Goal: Information Seeking & Learning: Learn about a topic

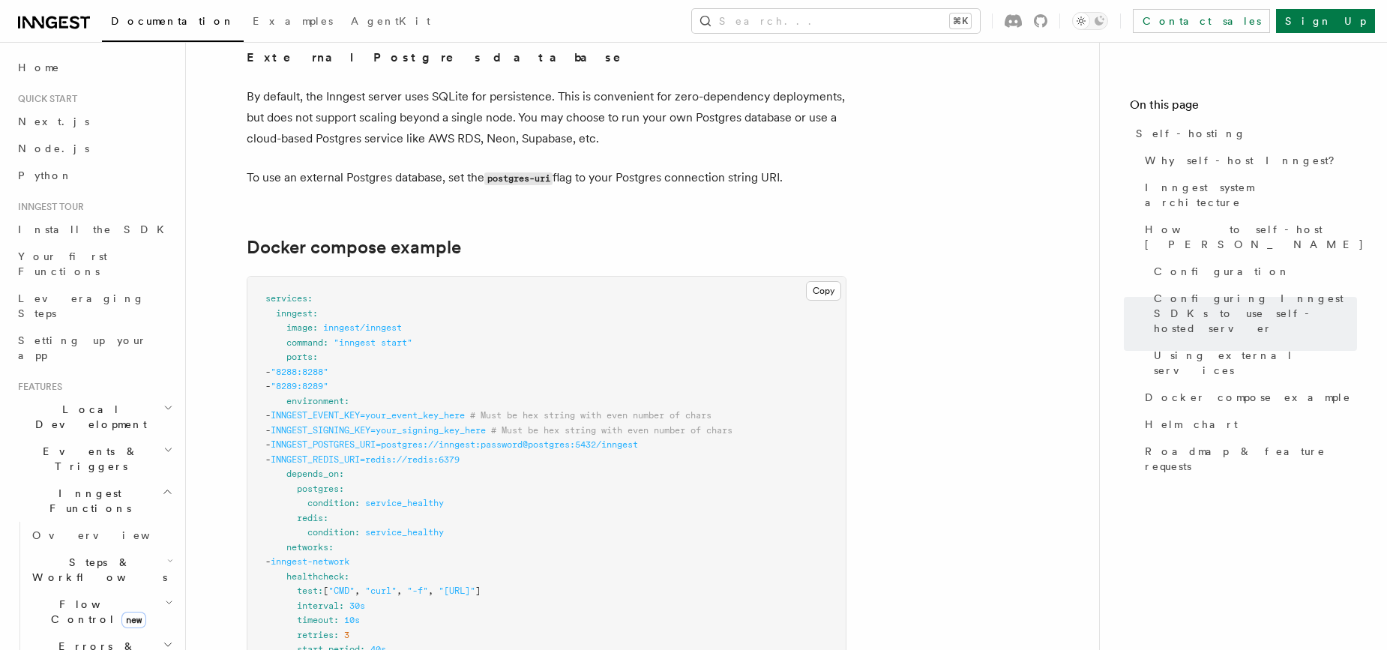
scroll to position [0, 85]
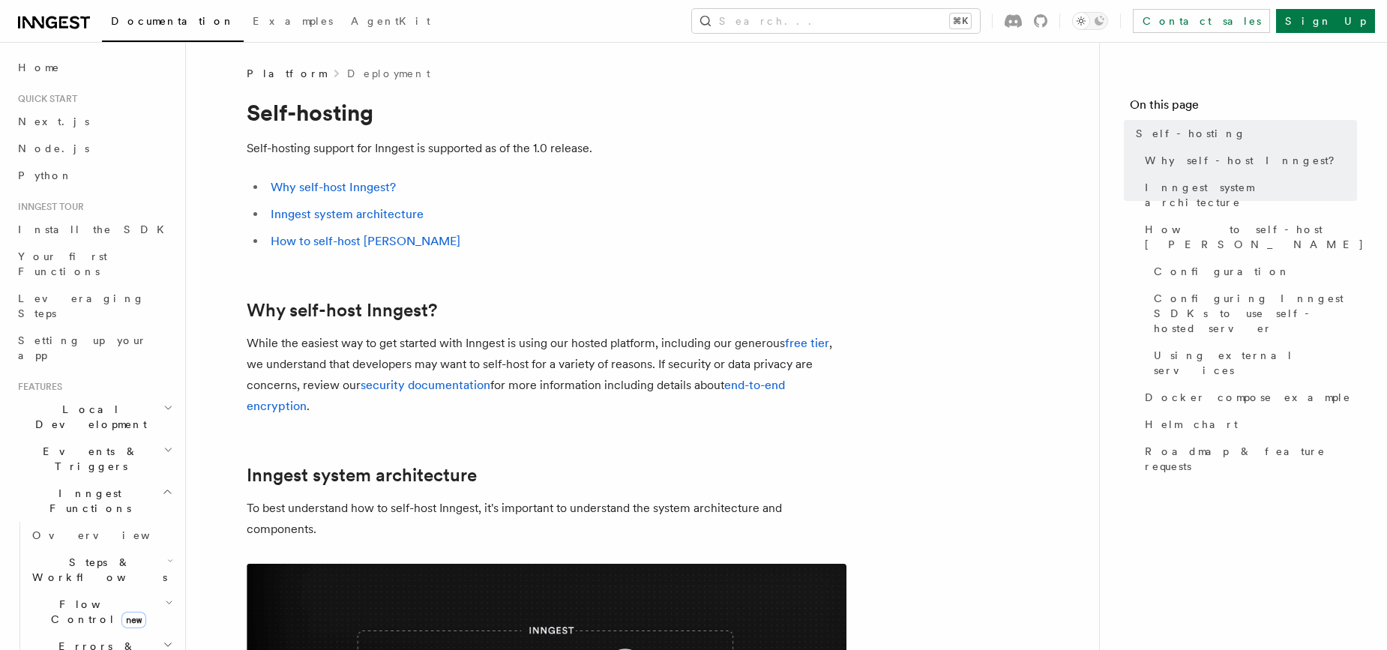
click at [52, 25] on icon at bounding box center [54, 22] width 72 height 18
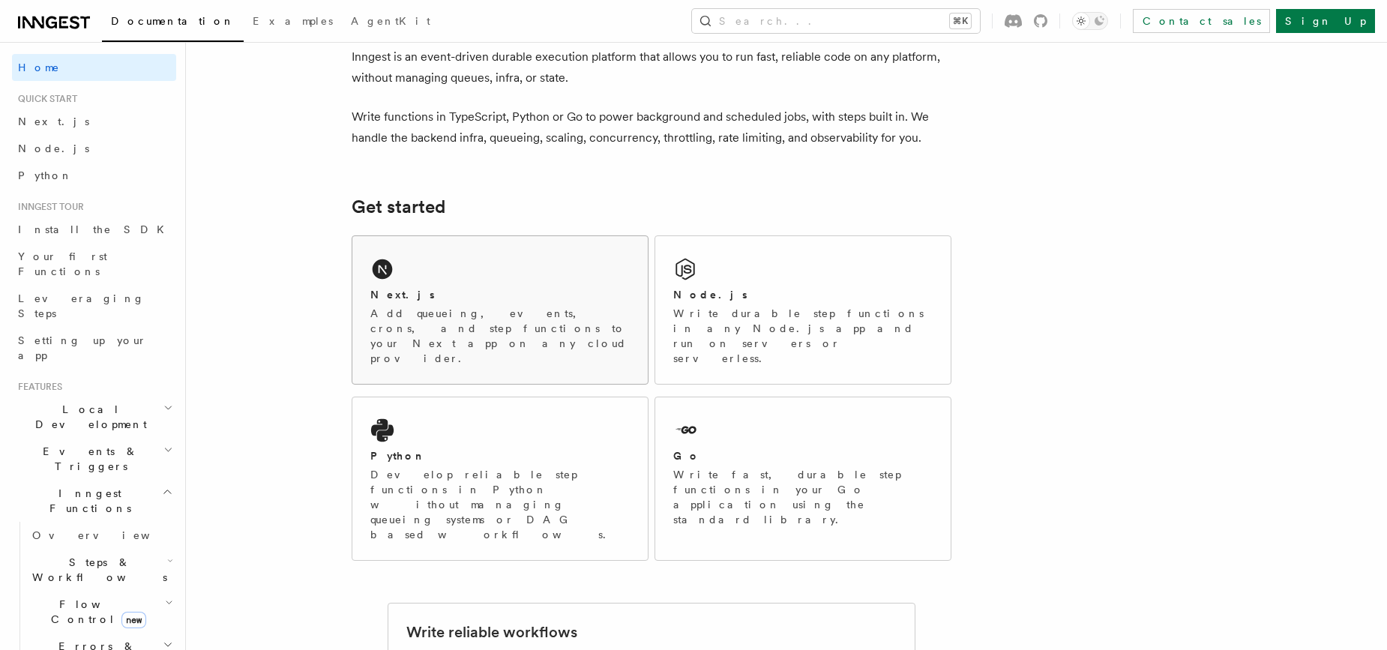
scroll to position [254, 0]
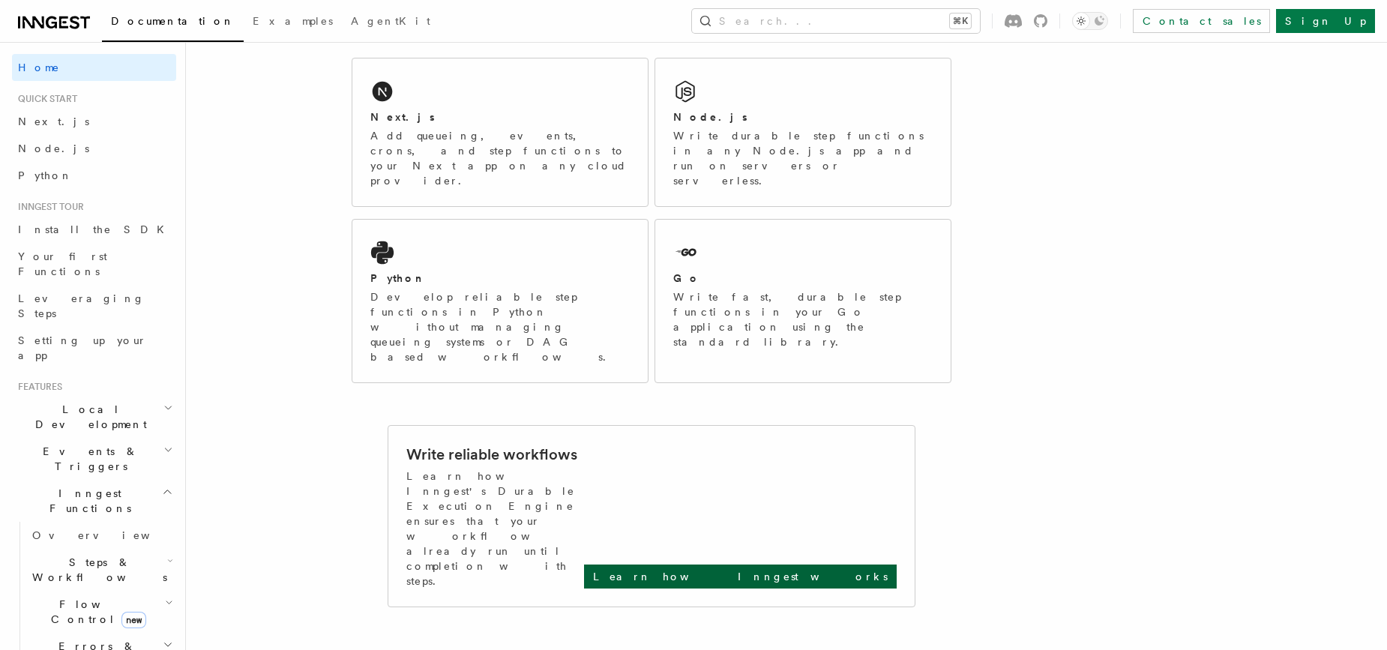
click at [815, 569] on p "Learn how Inngest works" at bounding box center [740, 576] width 295 height 15
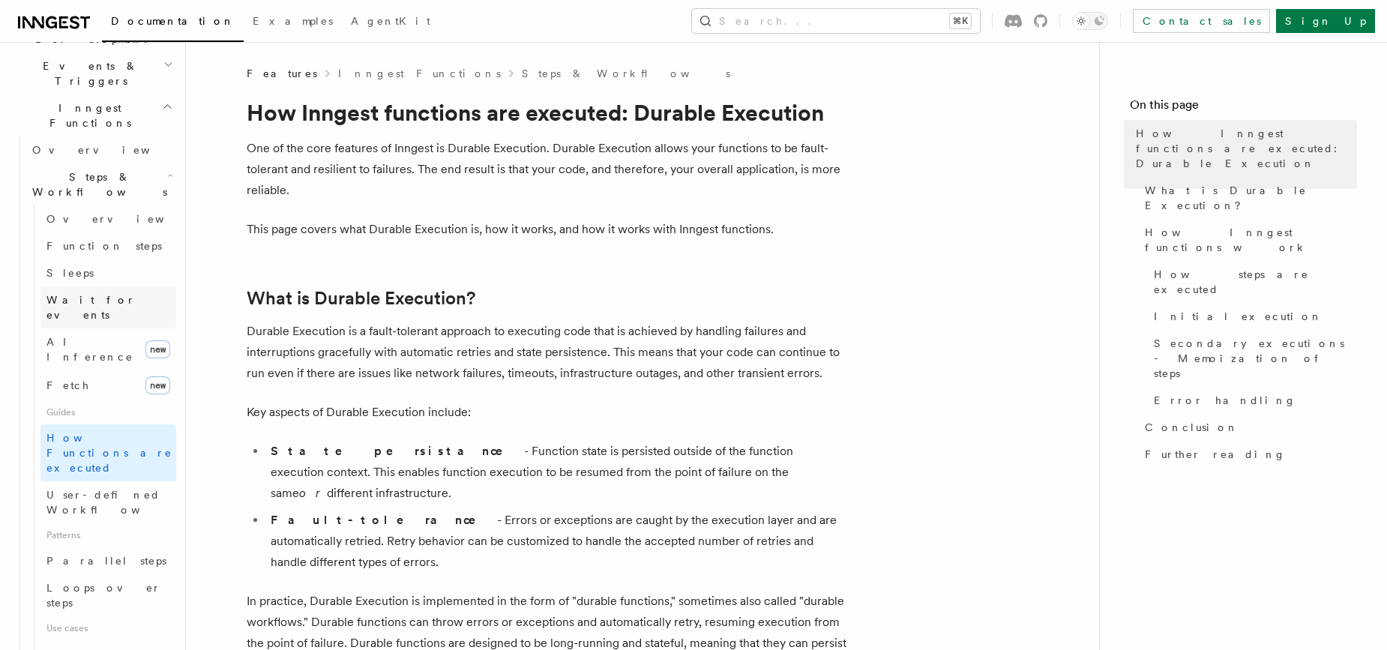
scroll to position [388, 0]
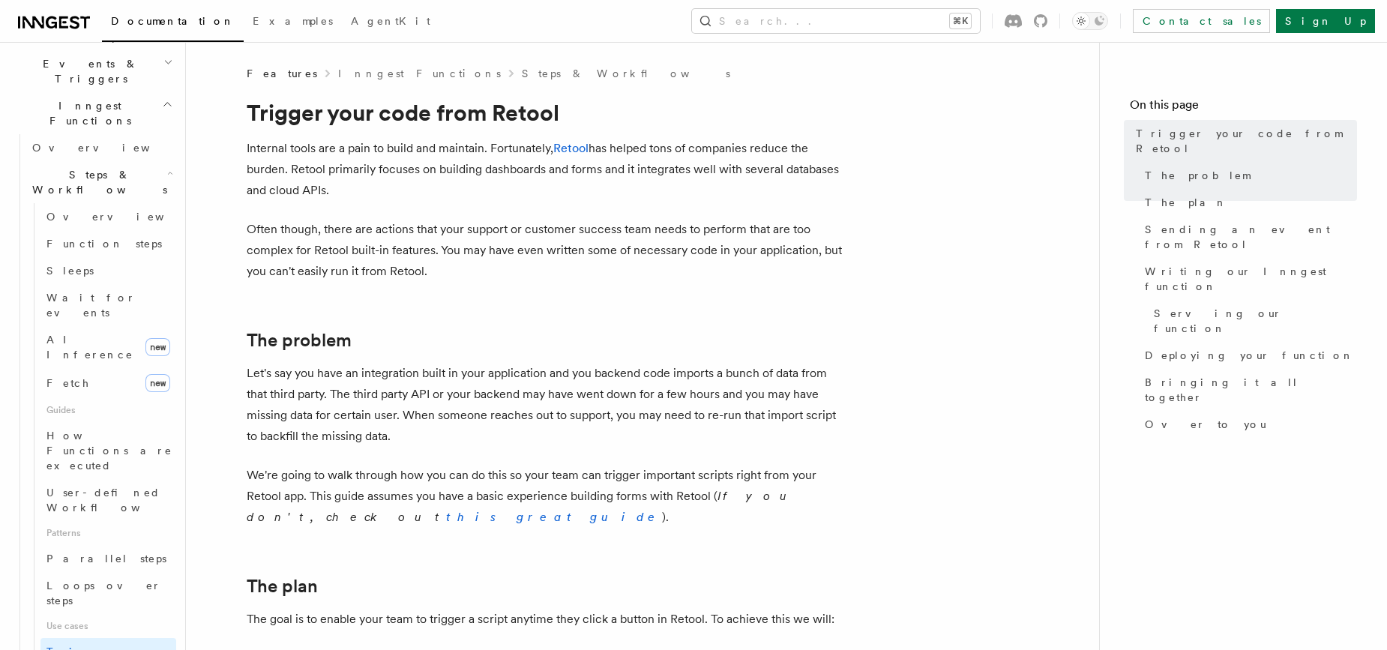
click at [610, 244] on p "Often though, there are actions that your support or customer success team need…" at bounding box center [547, 250] width 600 height 63
drag, startPoint x: 634, startPoint y: 137, endPoint x: 661, endPoint y: 189, distance: 58.3
click at [661, 189] on p "Internal tools are a pain to build and maintain. Fortunately, Retool has helped…" at bounding box center [547, 169] width 600 height 63
click at [391, 160] on p "Internal tools are a pain to build and maintain. Fortunately, Retool has helped…" at bounding box center [547, 169] width 600 height 63
click at [439, 191] on p "Internal tools are a pain to build and maintain. Fortunately, Retool has helped…" at bounding box center [547, 169] width 600 height 63
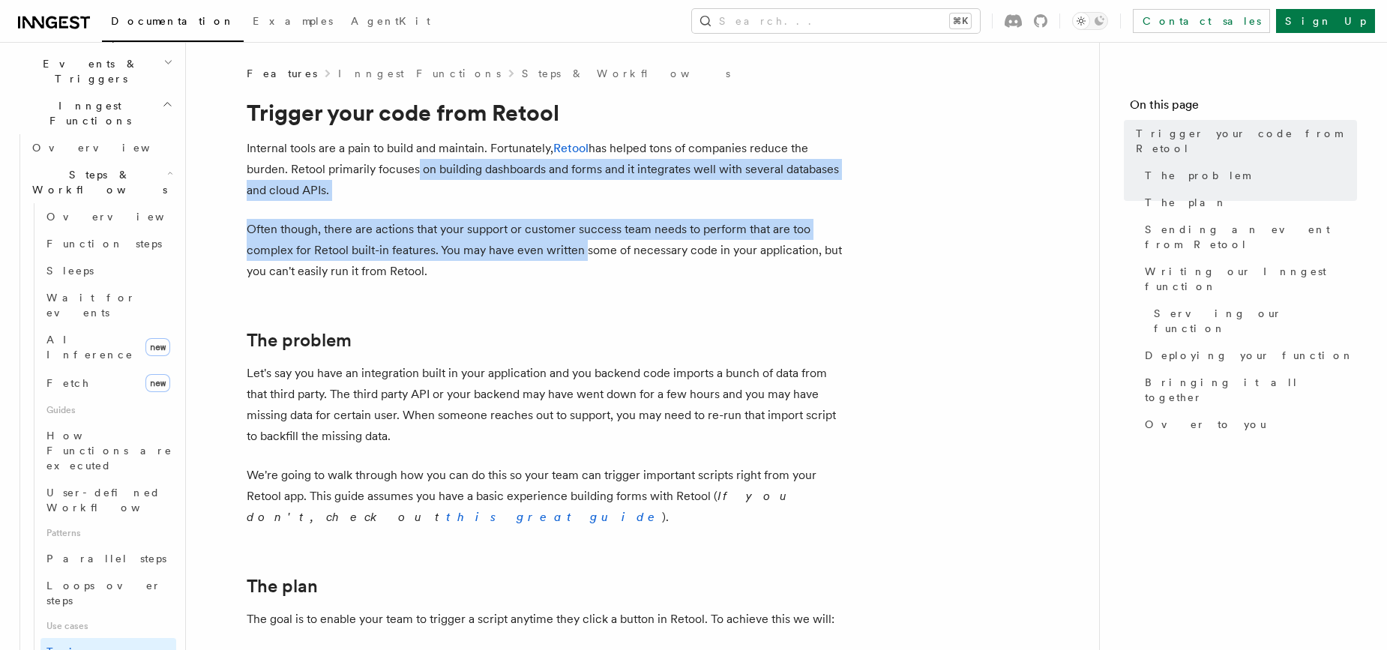
drag, startPoint x: 415, startPoint y: 172, endPoint x: 584, endPoint y: 241, distance: 182.2
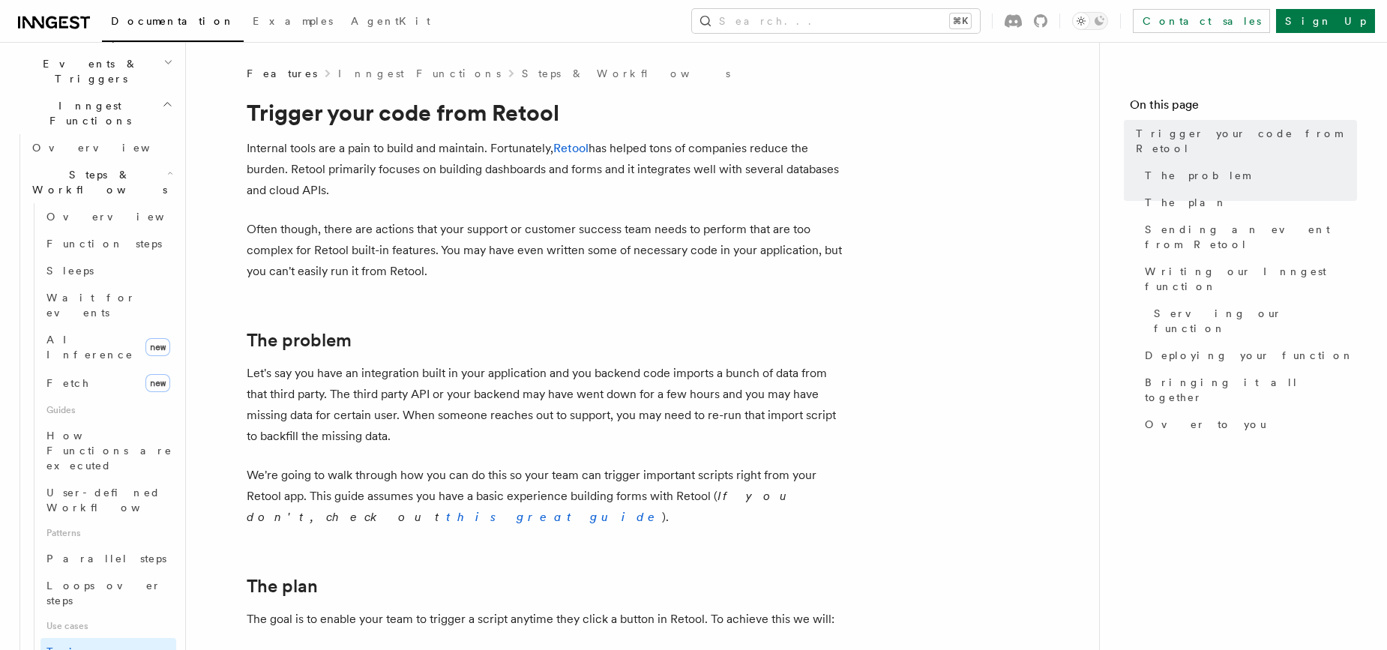
click at [683, 258] on p "Often though, there are actions that your support or customer success team need…" at bounding box center [547, 250] width 600 height 63
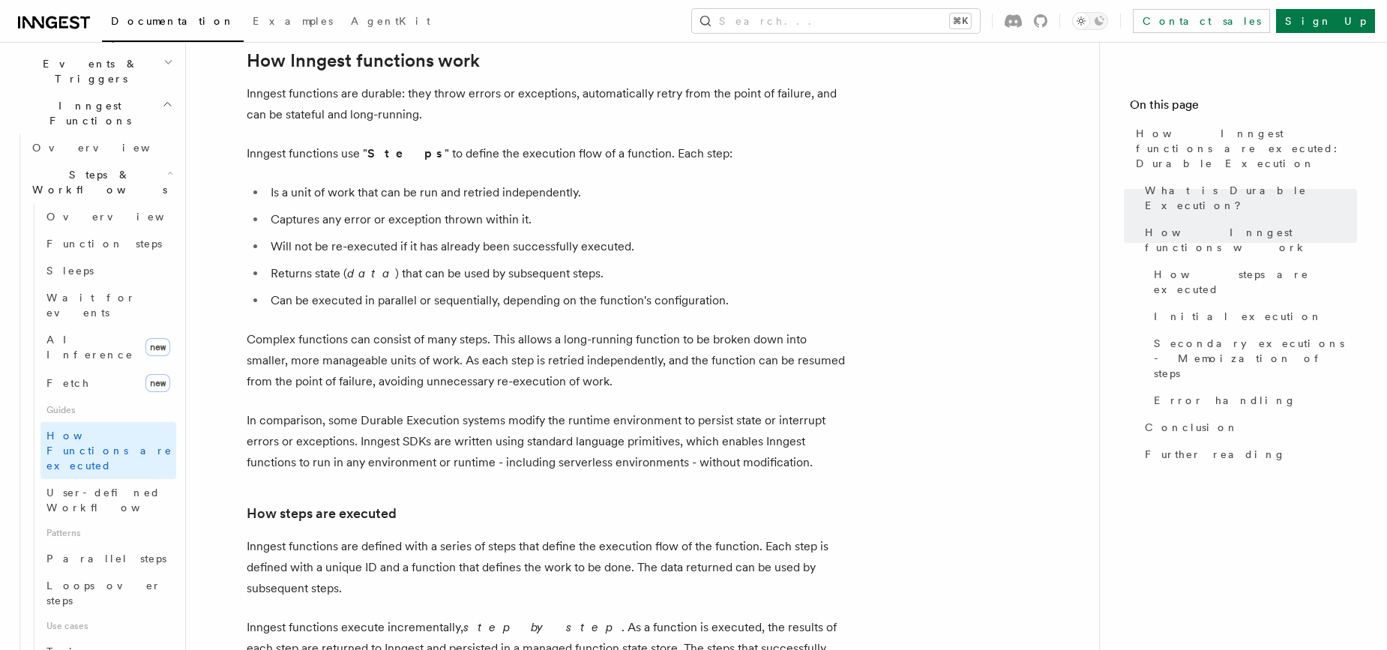
scroll to position [429, 0]
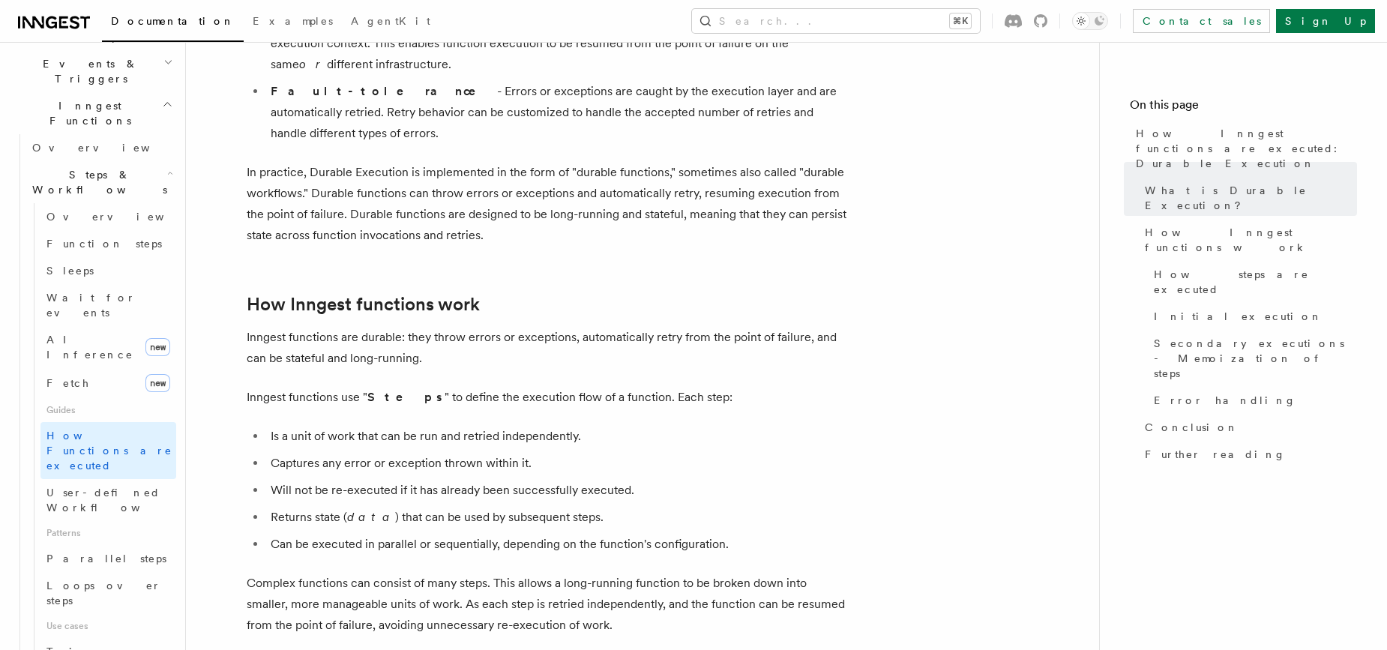
click at [439, 459] on ul "Is a unit of work that can be run and retried independently. Captures any error…" at bounding box center [547, 490] width 600 height 129
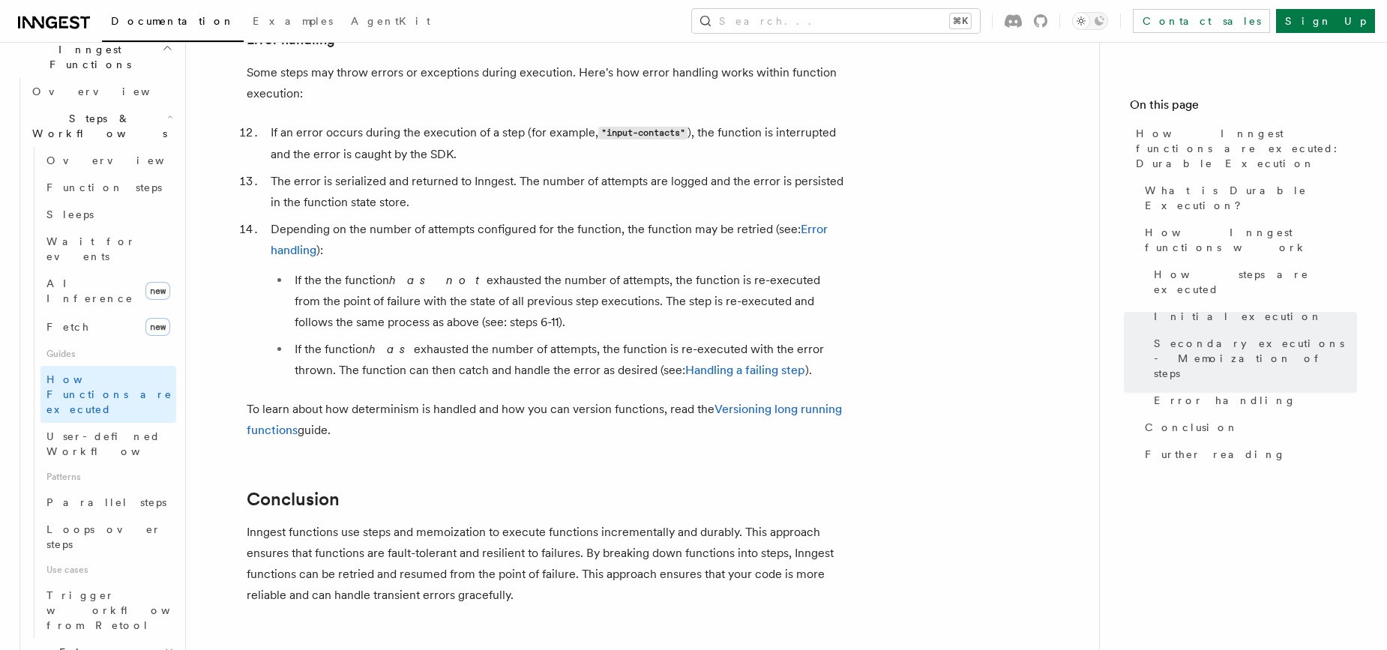
scroll to position [656, 0]
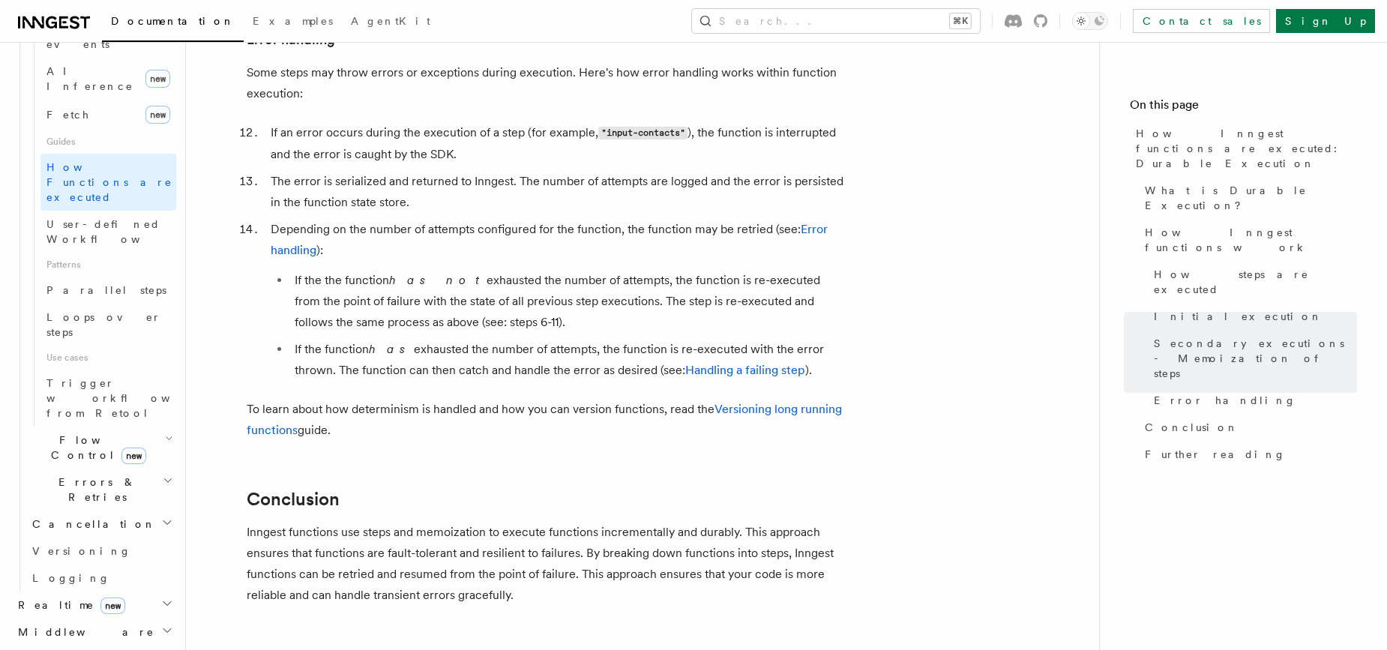
click at [148, 427] on h2 "Flow Control new" at bounding box center [101, 448] width 150 height 42
click at [103, 496] on link "[PERSON_NAME] new" at bounding box center [108, 511] width 136 height 30
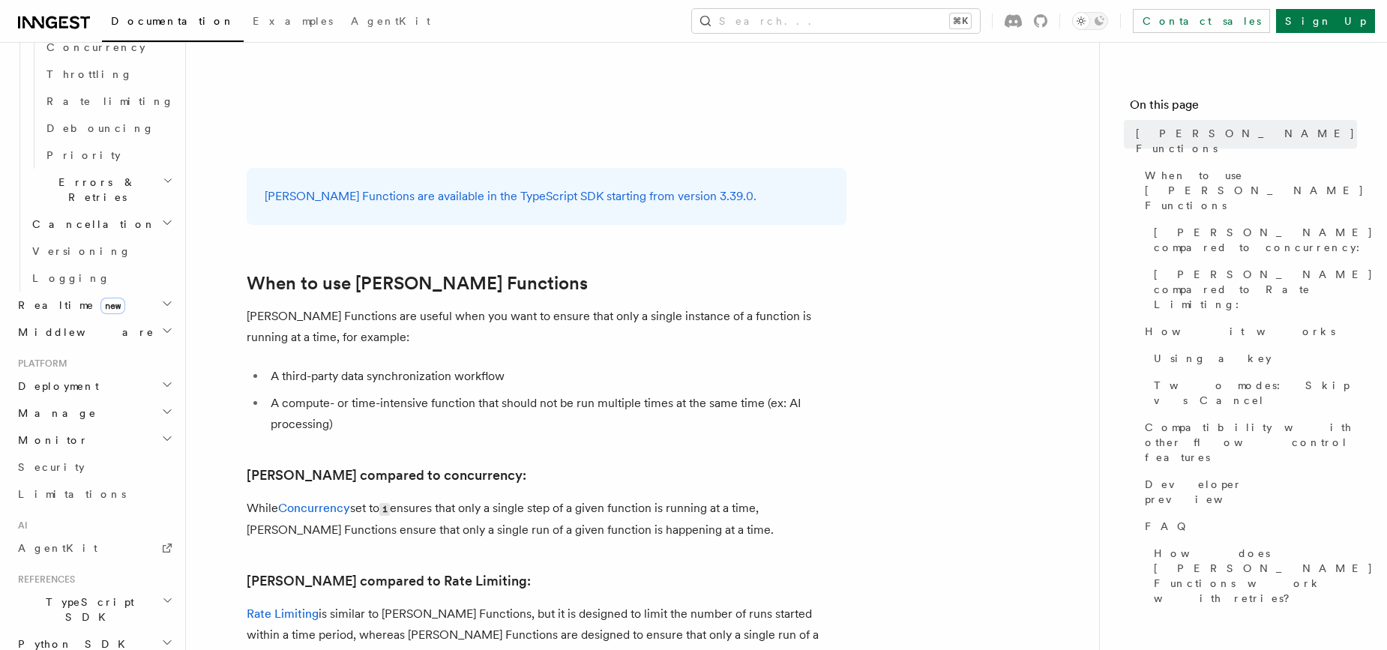
scroll to position [487, 0]
